Goal: Task Accomplishment & Management: Complete application form

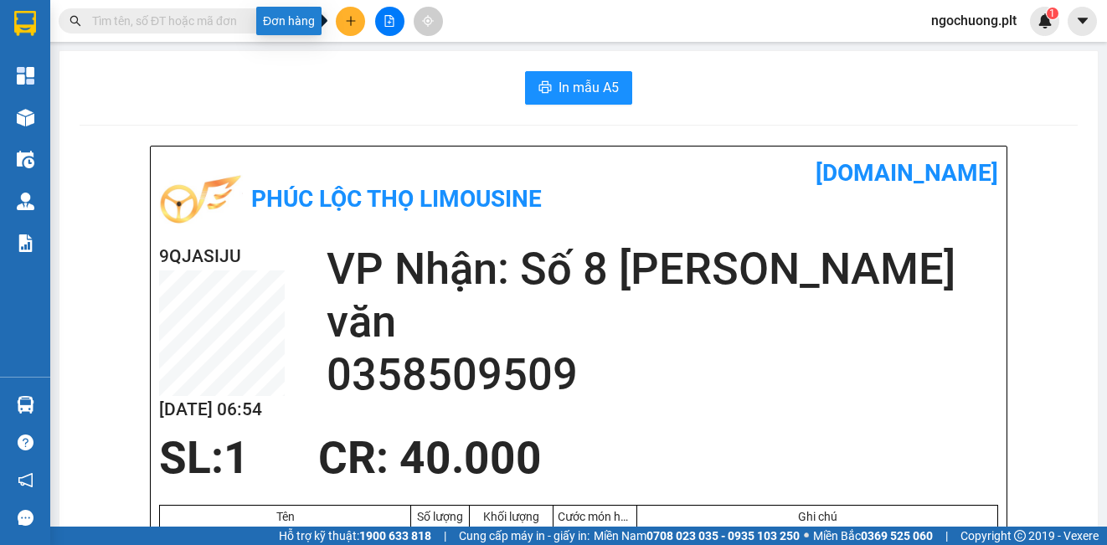
click at [352, 22] on icon "plus" at bounding box center [351, 21] width 12 height 12
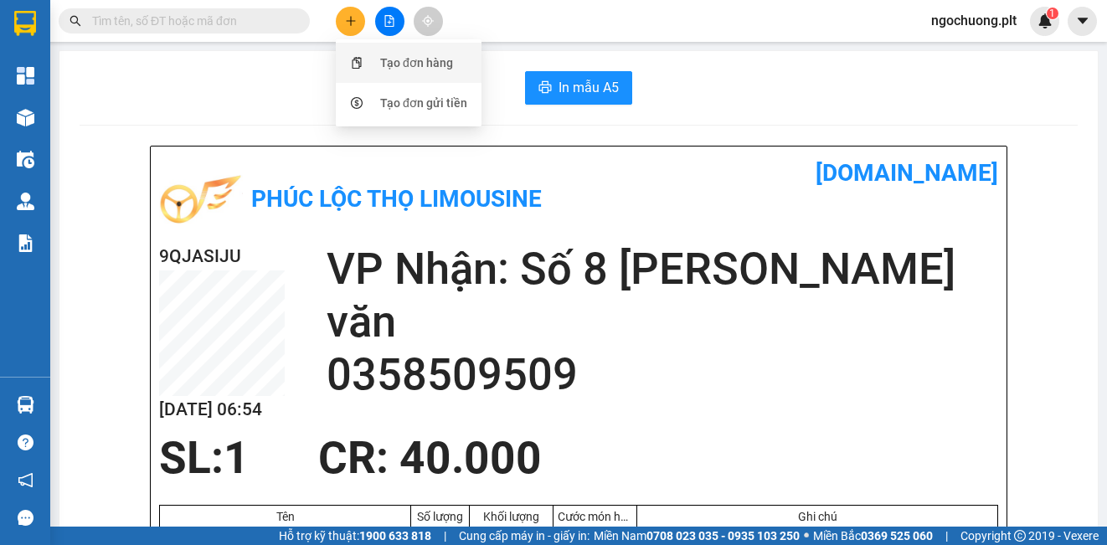
click at [397, 66] on div "Tạo đơn hàng" at bounding box center [416, 63] width 73 height 18
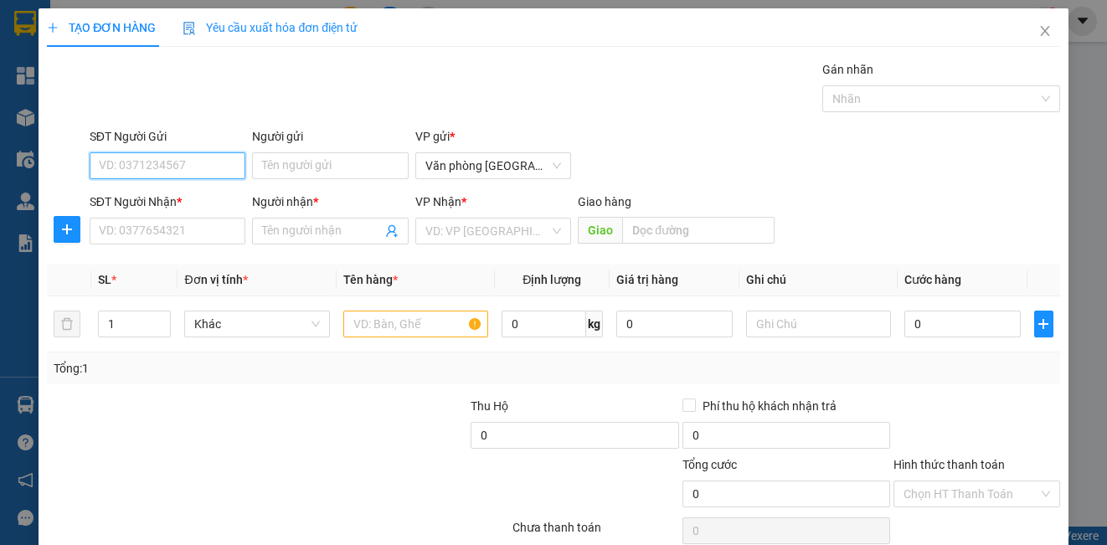
click at [147, 173] on input "SĐT Người Gửi" at bounding box center [168, 165] width 156 height 27
click at [191, 209] on div "0903268715 - Tiến" at bounding box center [166, 199] width 154 height 27
type input "0903268715"
type input "Tiến"
type input "0944880387"
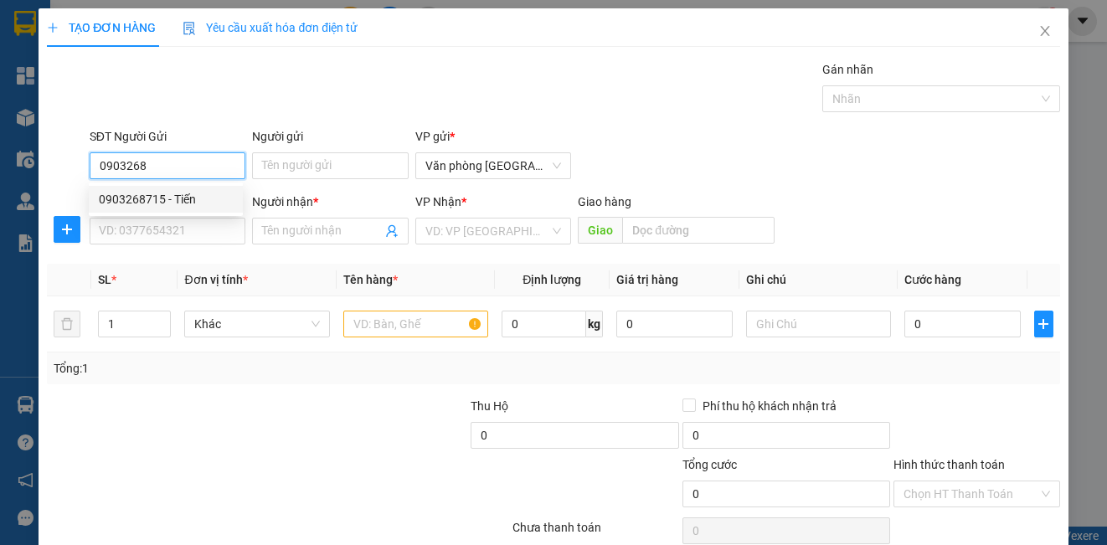
type input "LOAN"
type input "50.000"
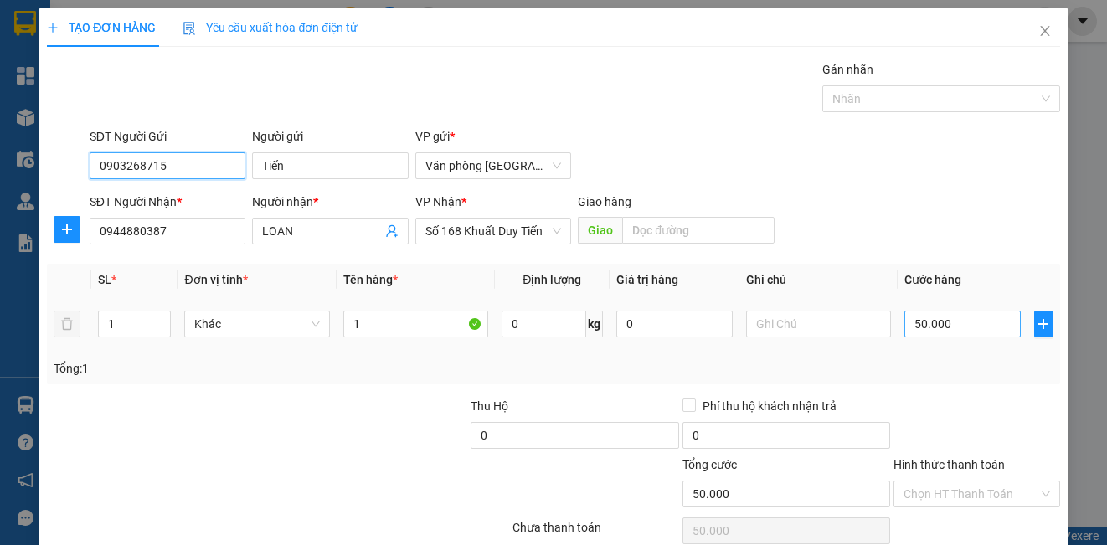
type input "0903268715"
click at [957, 323] on input "50.000" at bounding box center [963, 324] width 116 height 27
type input "5"
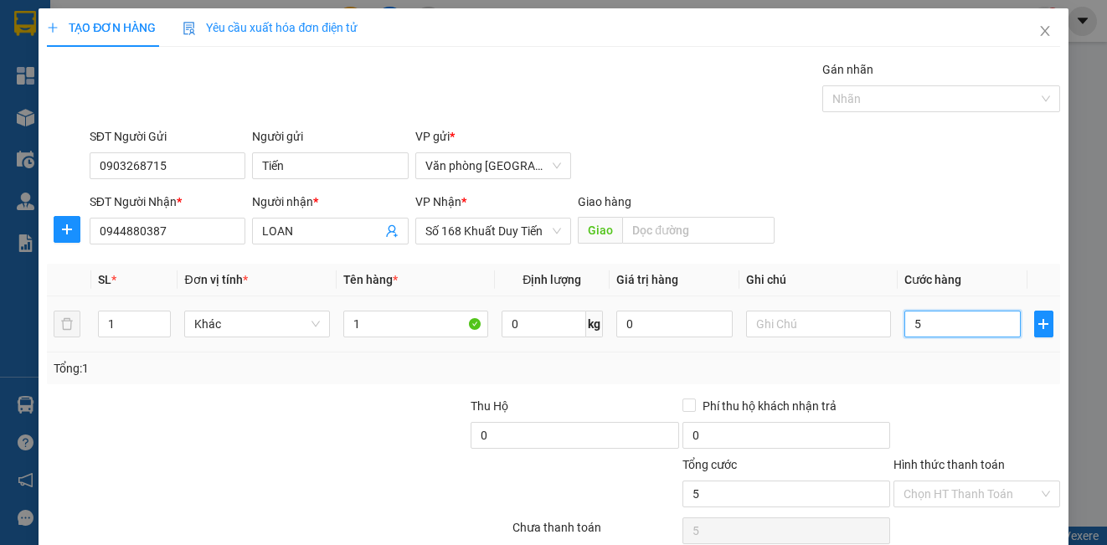
type input "50"
type input "500"
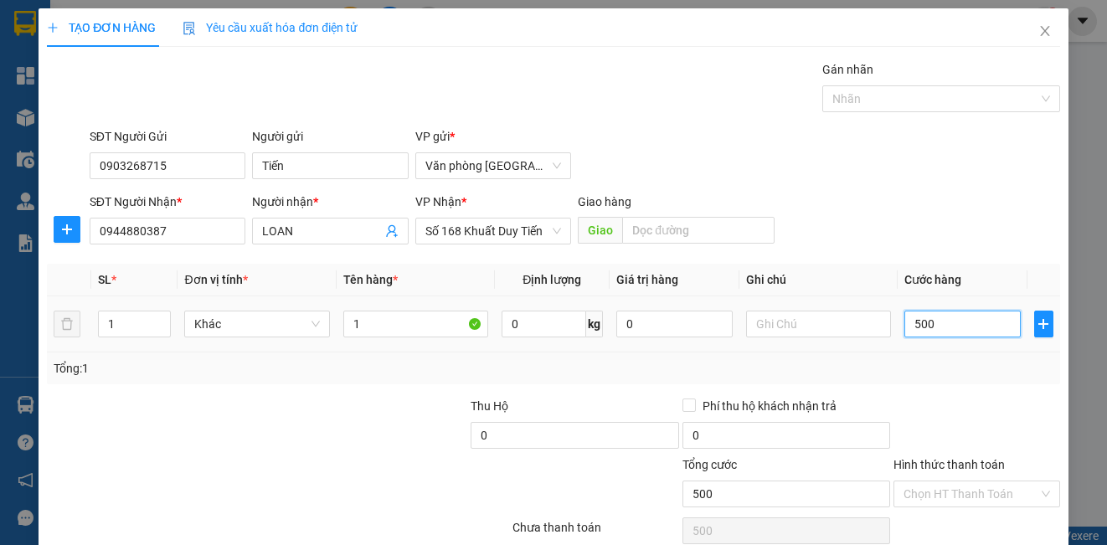
type input "5.000"
type input "50.000"
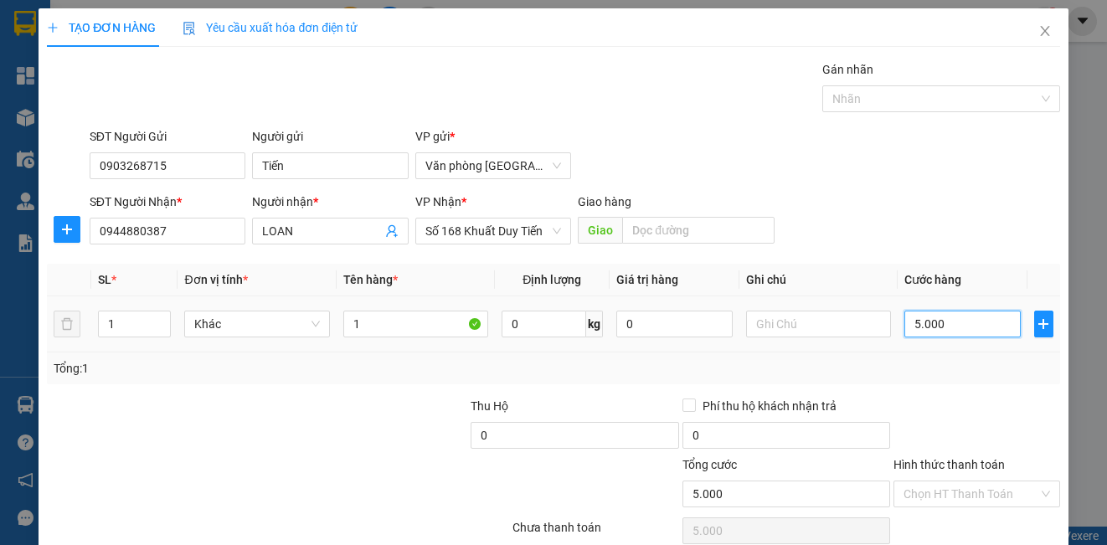
type input "50.000"
click at [1026, 492] on div "Chọn HT Thanh Toán" at bounding box center [977, 494] width 166 height 27
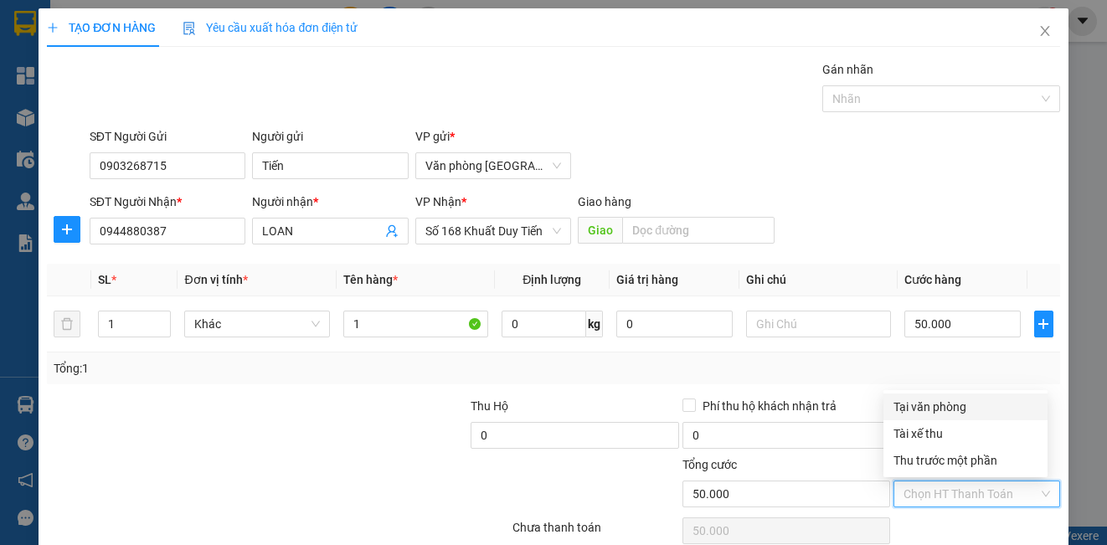
click at [931, 401] on div "Tại văn phòng" at bounding box center [966, 407] width 144 height 18
type input "0"
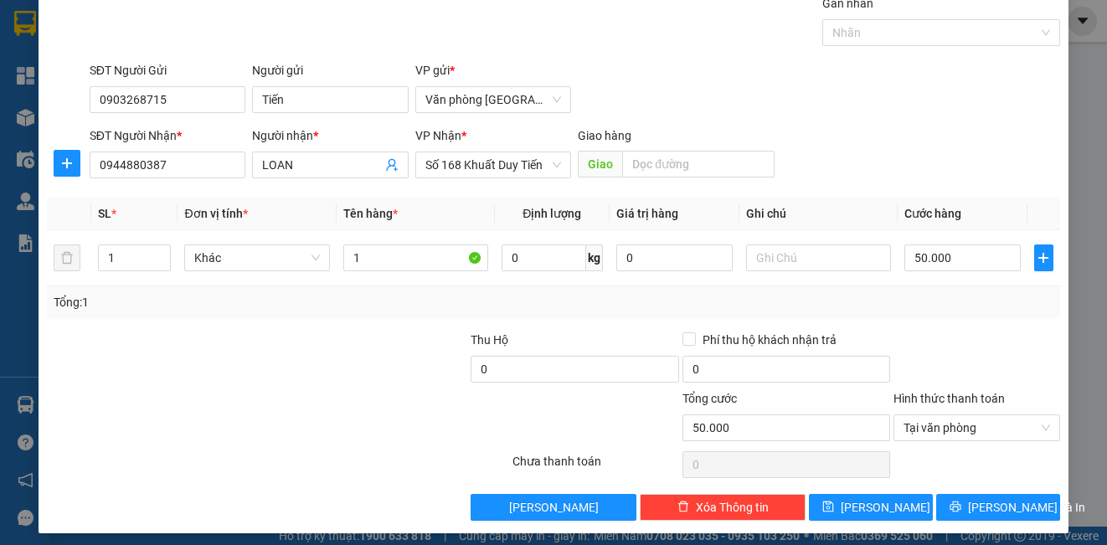
scroll to position [68, 0]
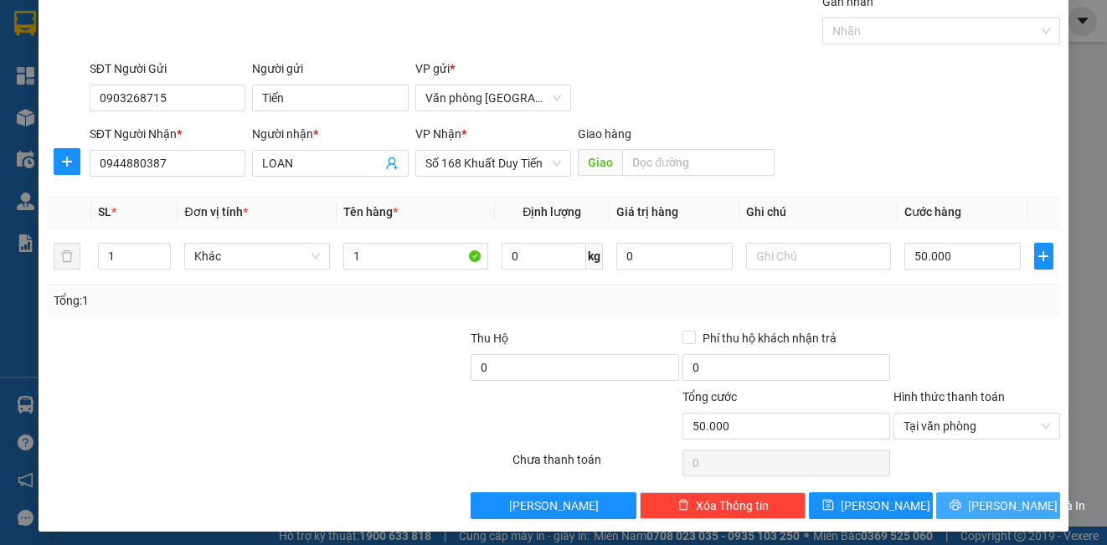
click at [994, 499] on span "[PERSON_NAME] và In" at bounding box center [1026, 506] width 117 height 18
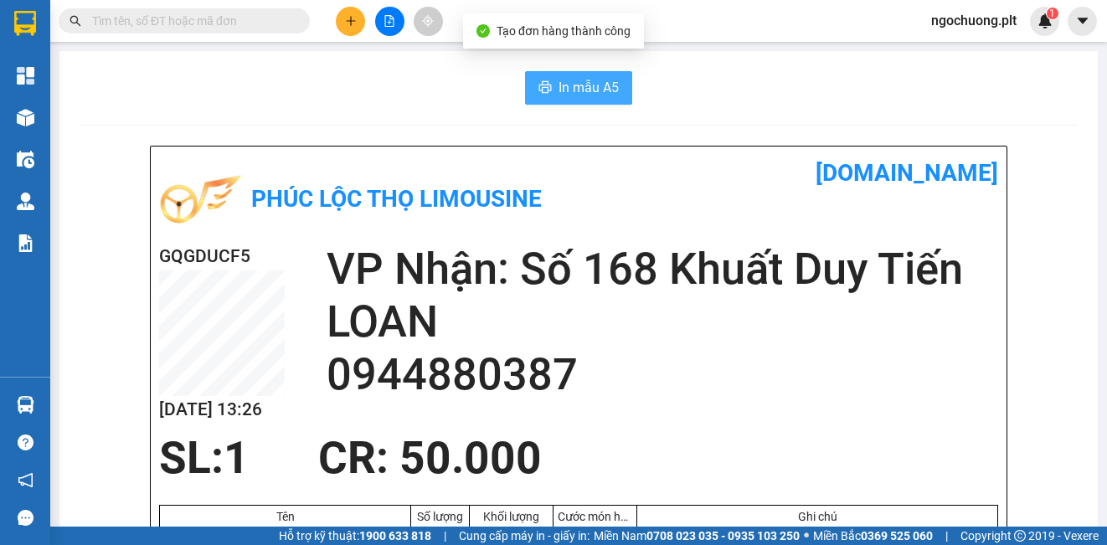
click at [586, 91] on span "In mẫu A5" at bounding box center [589, 87] width 60 height 21
